Goal: Task Accomplishment & Management: Complete application form

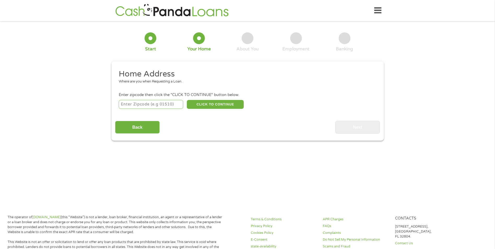
click at [151, 104] on input "number" at bounding box center [151, 104] width 65 height 9
type input "95376"
select select "[US_STATE]"
click at [214, 103] on button "CLICK TO CONTINUE" at bounding box center [215, 104] width 57 height 9
type input "95376"
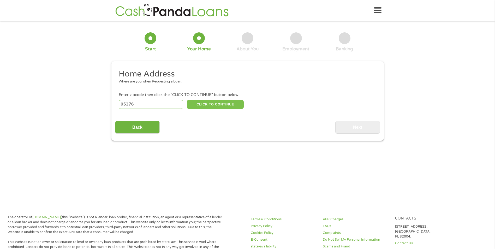
type input "[PERSON_NAME]"
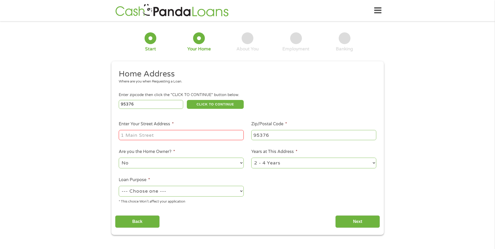
click at [164, 137] on input "Enter Your Street Address *" at bounding box center [181, 135] width 125 height 10
type input "[STREET_ADDRESS][PERSON_NAME]"
click at [375, 163] on select "1 Year or less 1 - 2 Years 2 - 4 Years Over 4 Years" at bounding box center [314, 163] width 125 height 11
select select "24months"
click at [252, 158] on select "1 Year or less 1 - 2 Years 2 - 4 Years Over 4 Years" at bounding box center [314, 163] width 125 height 11
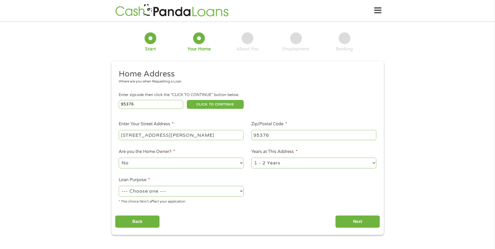
click at [242, 191] on select "--- Choose one --- Pay Bills Debt Consolidation Home Improvement Major Purchase…" at bounding box center [181, 191] width 125 height 11
select select "other"
click at [119, 186] on select "--- Choose one --- Pay Bills Debt Consolidation Home Improvement Major Purchase…" at bounding box center [181, 191] width 125 height 11
click at [370, 220] on input "Next" at bounding box center [358, 221] width 45 height 13
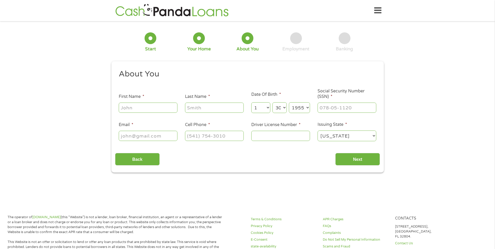
click at [157, 107] on input "First Name *" at bounding box center [148, 108] width 59 height 10
type input "[PERSON_NAME]"
type input "[EMAIL_ADDRESS][DOMAIN_NAME]"
click at [269, 107] on select "Month 1 2 3 4 5 6 7 8 9 10 11 12" at bounding box center [261, 107] width 19 height 11
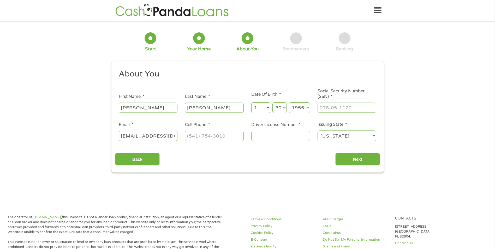
select select "11"
click at [252, 102] on select "Month 1 2 3 4 5 6 7 8 9 10 11 12" at bounding box center [261, 107] width 19 height 11
click at [284, 106] on select "Day 1 2 3 4 5 6 7 8 9 10 11 12 13 14 15 16 17 18 19 20 21 22 23 24 25 26 27 28 …" at bounding box center [280, 107] width 14 height 11
select select "23"
click at [273, 102] on select "Day 1 2 3 4 5 6 7 8 9 10 11 12 13 14 15 16 17 18 19 20 21 22 23 24 25 26 27 28 …" at bounding box center [280, 107] width 14 height 11
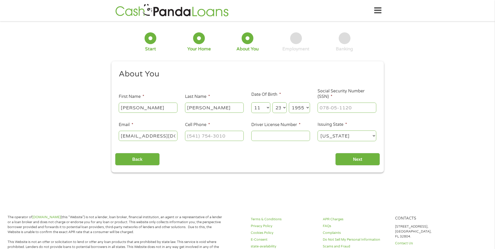
click at [306, 107] on select "Year [DATE] 2006 2005 2004 2003 2002 2001 2000 1999 1998 1997 1996 1995 1994 19…" at bounding box center [299, 107] width 21 height 11
select select "1959"
click at [289, 102] on select "Year [DATE] 2006 2005 2004 2003 2002 2001 2000 1999 1998 1997 1996 1995 1994 19…" at bounding box center [299, 107] width 21 height 11
click at [344, 106] on input "___-__-____" at bounding box center [347, 108] width 59 height 10
type input "571-13-6435"
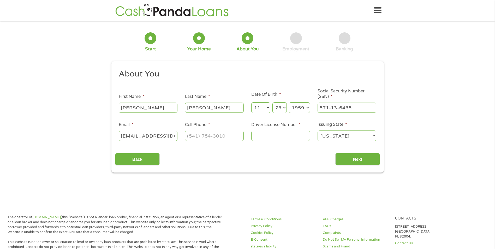
click at [173, 140] on input "[EMAIL_ADDRESS][DOMAIN_NAME]" at bounding box center [148, 136] width 59 height 10
click at [228, 136] on input "(___) ___-____" at bounding box center [214, 136] width 59 height 10
type input "[PHONE_NUMBER]"
click at [282, 136] on input "Driver License Number *" at bounding box center [281, 136] width 59 height 10
type input "N6872601"
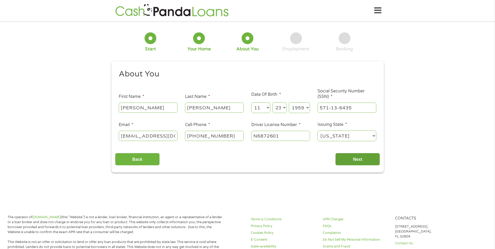
click at [368, 161] on input "Next" at bounding box center [358, 159] width 45 height 13
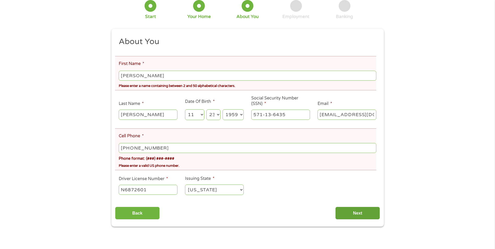
scroll to position [52, 0]
click at [361, 212] on input "Next" at bounding box center [358, 213] width 45 height 13
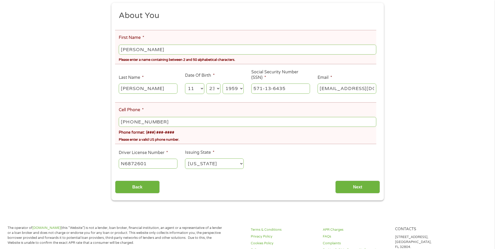
scroll to position [78, 0]
drag, startPoint x: 129, startPoint y: 121, endPoint x: 77, endPoint y: 108, distance: 54.0
click at [77, 108] on div "There was a problem with your submission. Please review the fields below. 1 Sta…" at bounding box center [247, 73] width 495 height 254
type input "[PHONE_NUMBER]"
click at [356, 186] on input "Next" at bounding box center [358, 186] width 45 height 13
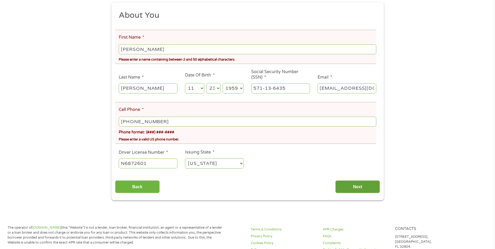
click at [346, 187] on input "Next" at bounding box center [358, 186] width 45 height 13
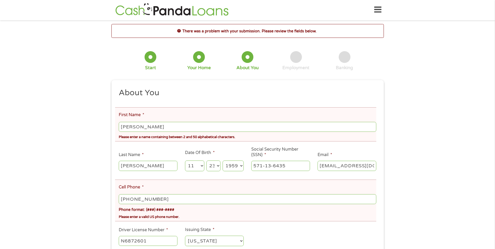
scroll to position [0, 0]
type input "[PHONE_NUMBER]"
click at [288, 229] on ul "About You This field is hidden when viewing the form Title * --- Choose one ---…" at bounding box center [247, 170] width 265 height 163
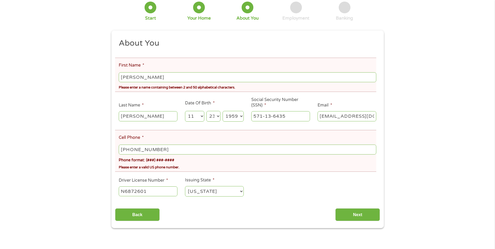
scroll to position [78, 0]
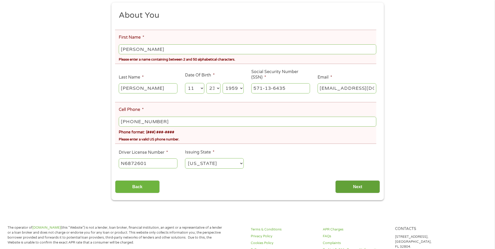
click at [353, 187] on input "Next" at bounding box center [358, 186] width 45 height 13
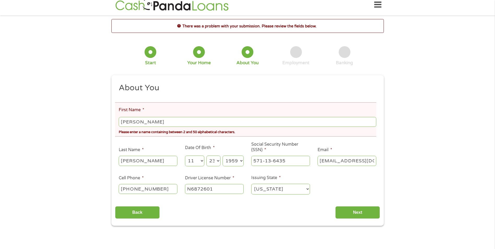
scroll to position [0, 0]
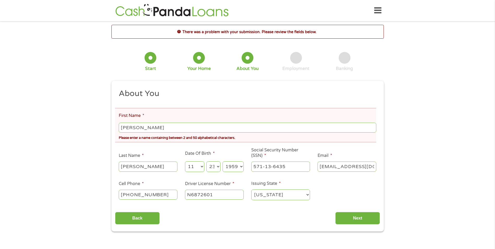
click at [155, 127] on input "[PERSON_NAME]" at bounding box center [248, 128] width 258 height 10
type input "[PERSON_NAME]"
click at [342, 216] on input "Next" at bounding box center [358, 218] width 45 height 13
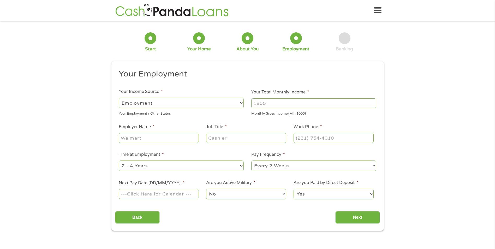
scroll to position [2, 2]
click at [241, 104] on select "--- Choose one --- Employment [DEMOGRAPHIC_DATA] Benefits" at bounding box center [181, 103] width 125 height 11
select select "benefits"
click at [119, 98] on select "--- Choose one --- Employment [DEMOGRAPHIC_DATA] Benefits" at bounding box center [181, 103] width 125 height 11
type input "Other"
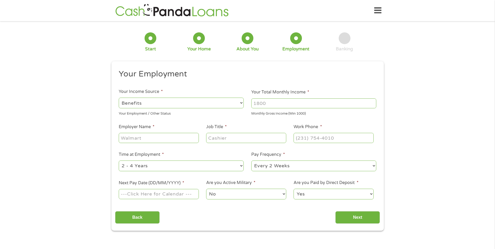
type input "[PHONE_NUMBER]"
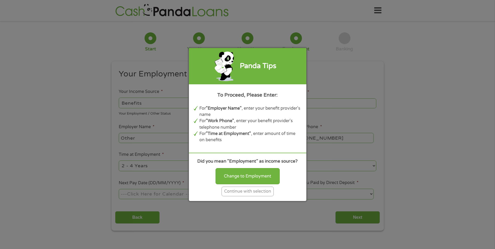
click at [255, 192] on div "Continue with selection" at bounding box center [248, 192] width 52 height 10
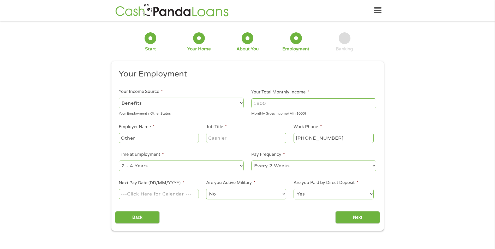
click at [241, 102] on select "--- Choose one --- Employment [DEMOGRAPHIC_DATA] Benefits" at bounding box center [181, 103] width 125 height 11
drag, startPoint x: 274, startPoint y: 104, endPoint x: 243, endPoint y: 95, distance: 32.0
click at [237, 93] on ul "Your Employment Your Income Source * --- Choose one --- Employment [DEMOGRAPHIC…" at bounding box center [247, 136] width 265 height 135
drag, startPoint x: 274, startPoint y: 105, endPoint x: 239, endPoint y: 102, distance: 34.6
click at [239, 102] on ul "Your Employment Your Income Source * --- Choose one --- Employment [DEMOGRAPHIC…" at bounding box center [247, 136] width 265 height 135
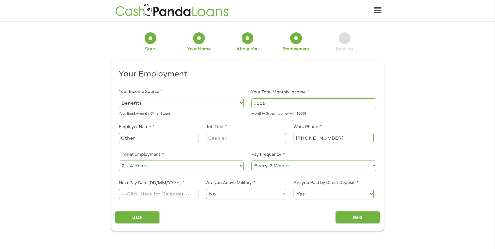
click at [373, 105] on input "1000" at bounding box center [314, 103] width 125 height 10
type input "3725"
click at [374, 165] on select "--- Choose one --- Every 2 Weeks Every Week Monthly Semi-Monthly" at bounding box center [314, 166] width 125 height 11
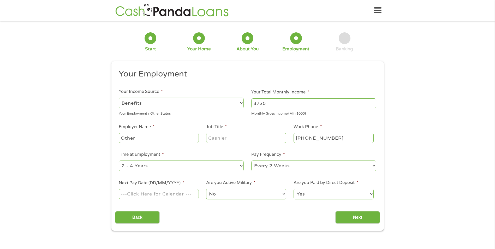
select select "monthly"
click at [252, 161] on select "--- Choose one --- Every 2 Weeks Every Week Monthly Semi-Monthly" at bounding box center [314, 166] width 125 height 11
drag, startPoint x: 144, startPoint y: 140, endPoint x: 141, endPoint y: 138, distance: 3.0
click at [141, 138] on input "Other" at bounding box center [159, 138] width 80 height 10
drag, startPoint x: 144, startPoint y: 136, endPoint x: 153, endPoint y: 135, distance: 8.9
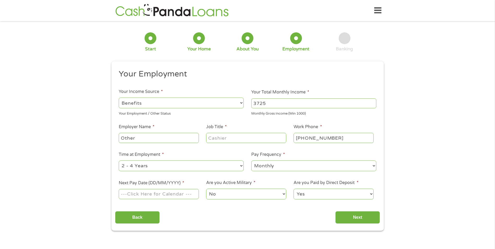
click at [152, 135] on input "Other" at bounding box center [159, 138] width 80 height 10
click at [189, 192] on input "Next Pay Date (DD/MM/YYYY) *" at bounding box center [159, 194] width 80 height 10
type input "[DATE]"
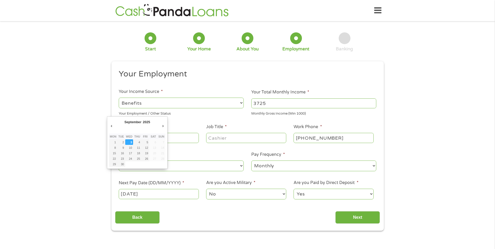
click at [153, 196] on input "[DATE]" at bounding box center [159, 194] width 80 height 10
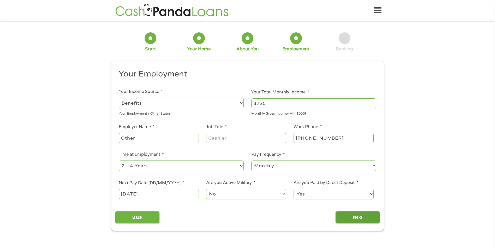
click at [364, 218] on input "Next" at bounding box center [358, 217] width 45 height 13
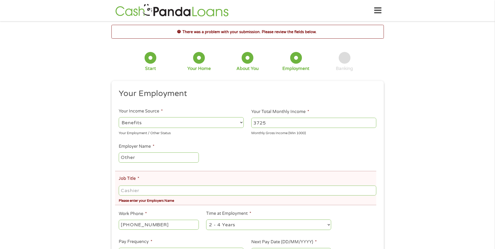
click at [144, 194] on input "Job Title *" at bounding box center [248, 191] width 258 height 10
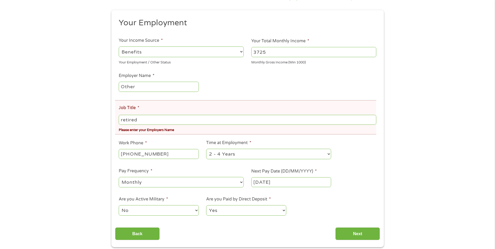
scroll to position [78, 0]
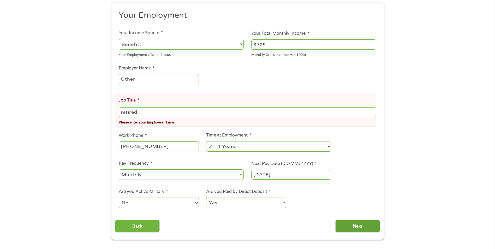
type input "retired"
click at [356, 225] on input "Next" at bounding box center [358, 226] width 45 height 13
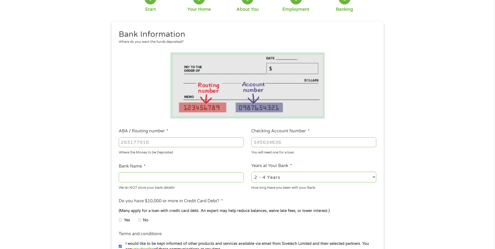
scroll to position [52, 0]
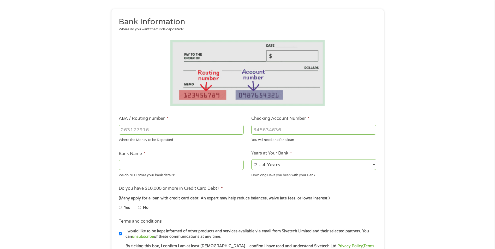
drag, startPoint x: 162, startPoint y: 127, endPoint x: 53, endPoint y: 115, distance: 109.8
click at [53, 115] on div "1 Start 2 Your Home 3 About You 4 Employment 5 Banking 6 This field is hidden w…" at bounding box center [247, 138] width 495 height 331
click at [239, 132] on input "-1" at bounding box center [181, 130] width 125 height 10
type input "-1121100782"
click at [289, 131] on input "Checking Account Number *" at bounding box center [314, 130] width 125 height 10
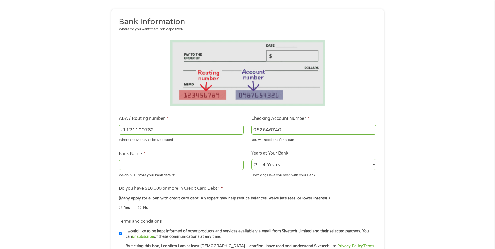
type input "062646740"
click at [200, 165] on input "Bank Name *" at bounding box center [181, 165] width 125 height 10
type input "BMO"
click at [374, 163] on select "2 - 4 Years 6 - 12 Months 1 - 2 Years Over 4 Years" at bounding box center [314, 164] width 125 height 11
select select "24months"
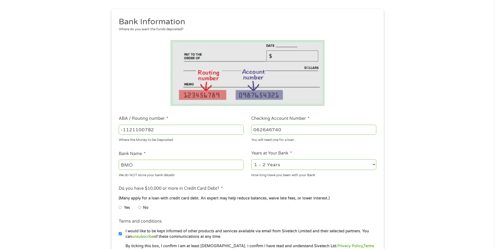
click at [252, 159] on select "2 - 4 Years 6 - 12 Months 1 - 2 Years Over 4 Years" at bounding box center [314, 164] width 125 height 11
click at [139, 206] on input "No" at bounding box center [139, 207] width 3 height 8
radio input "true"
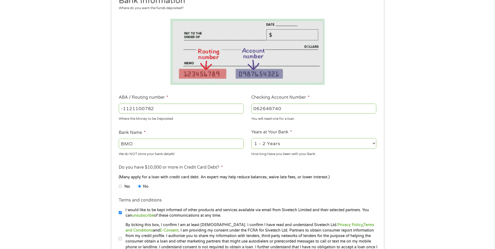
scroll to position [157, 0]
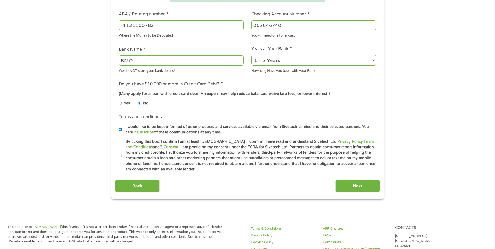
click at [120, 155] on input "By ticking this box, I confirm I am at least [DEMOGRAPHIC_DATA]. I confirm I ha…" at bounding box center [120, 155] width 3 height 8
checkbox input "true"
drag, startPoint x: 123, startPoint y: 26, endPoint x: 104, endPoint y: 24, distance: 19.0
click at [104, 24] on div "1 Start 2 Your Home 3 About You 4 Employment 5 Banking 6 This field is hidden w…" at bounding box center [247, 33] width 495 height 331
type input "1121100782"
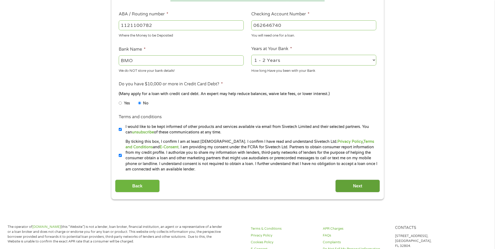
click at [357, 186] on input "Next" at bounding box center [358, 186] width 45 height 13
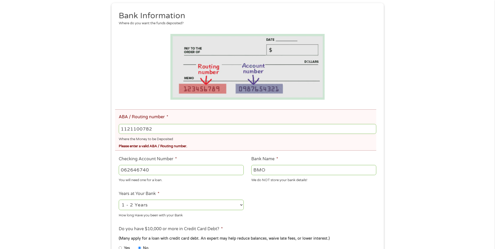
scroll to position [78, 0]
drag, startPoint x: 124, startPoint y: 129, endPoint x: 115, endPoint y: 125, distance: 9.6
click at [115, 125] on div "This field is hidden when viewing the form gclid EAIaIQobChMI96Kmo_ScjwMVyQutBh…" at bounding box center [248, 173] width 273 height 341
type input "121100782"
type input "BANK OF THE WEST"
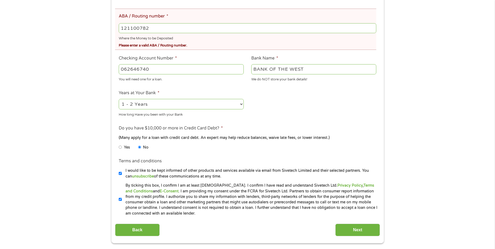
scroll to position [183, 0]
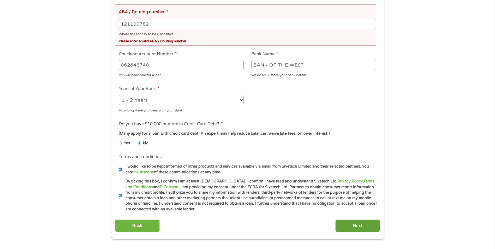
type input "121100782"
click at [361, 225] on input "Next" at bounding box center [358, 226] width 45 height 13
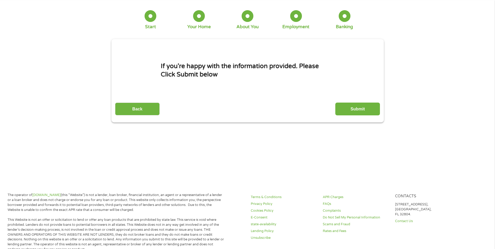
scroll to position [0, 0]
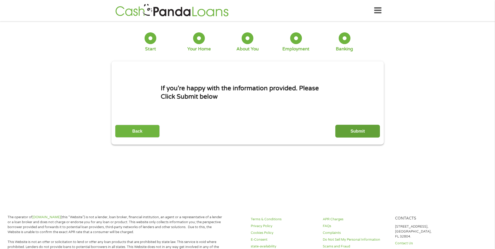
click at [360, 131] on input "Submit" at bounding box center [358, 131] width 45 height 13
